Goal: Task Accomplishment & Management: Manage account settings

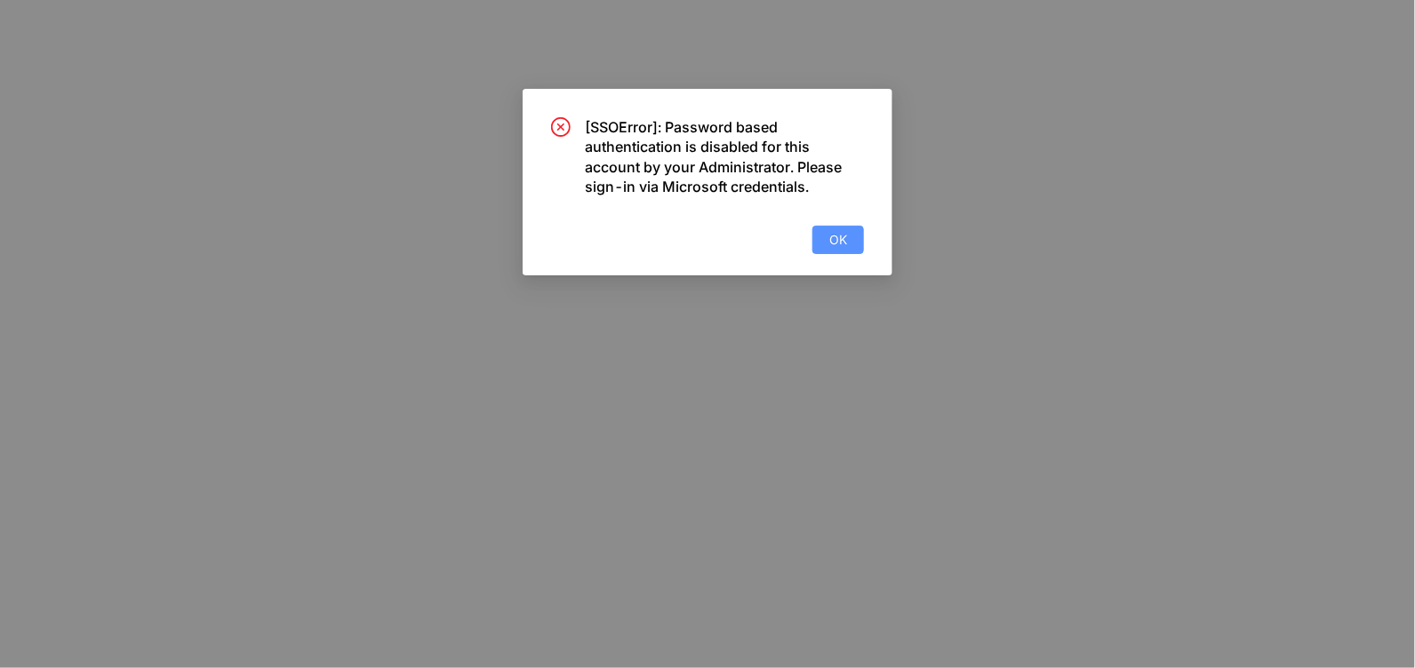
click at [851, 243] on button "OK" at bounding box center [838, 240] width 52 height 28
click at [830, 245] on span "OK" at bounding box center [838, 240] width 18 height 20
click at [831, 238] on span "OK" at bounding box center [838, 240] width 18 height 20
click at [836, 241] on span "OK" at bounding box center [838, 240] width 18 height 20
